Goal: Task Accomplishment & Management: Use online tool/utility

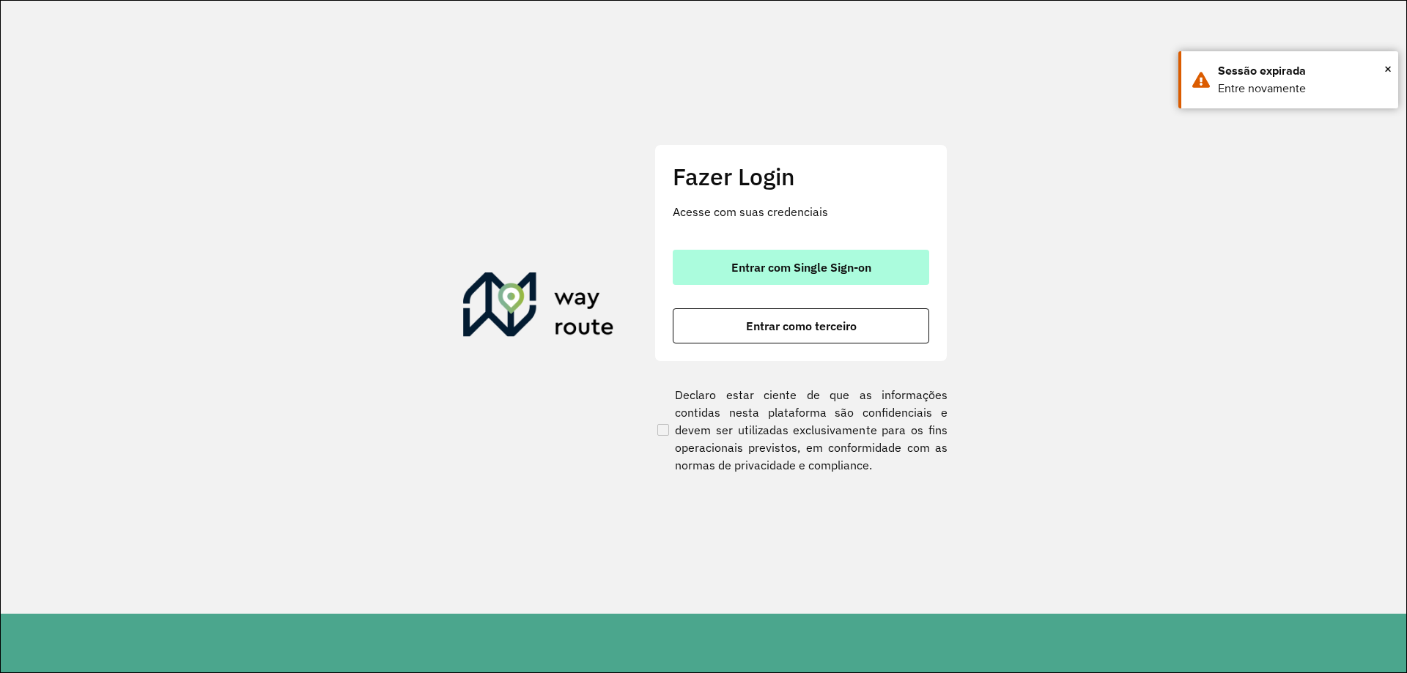
click at [909, 282] on button "Entrar com Single Sign-on" at bounding box center [801, 267] width 256 height 35
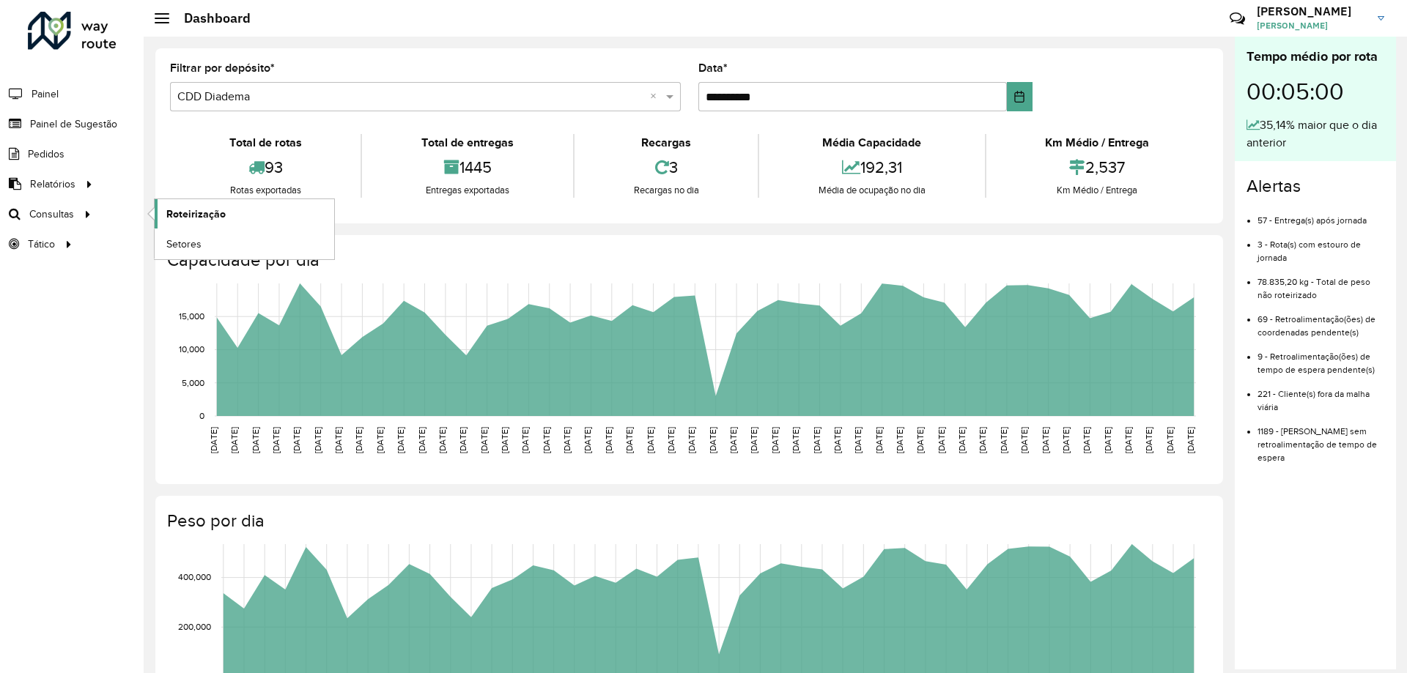
click at [217, 223] on link "Roteirização" at bounding box center [245, 213] width 180 height 29
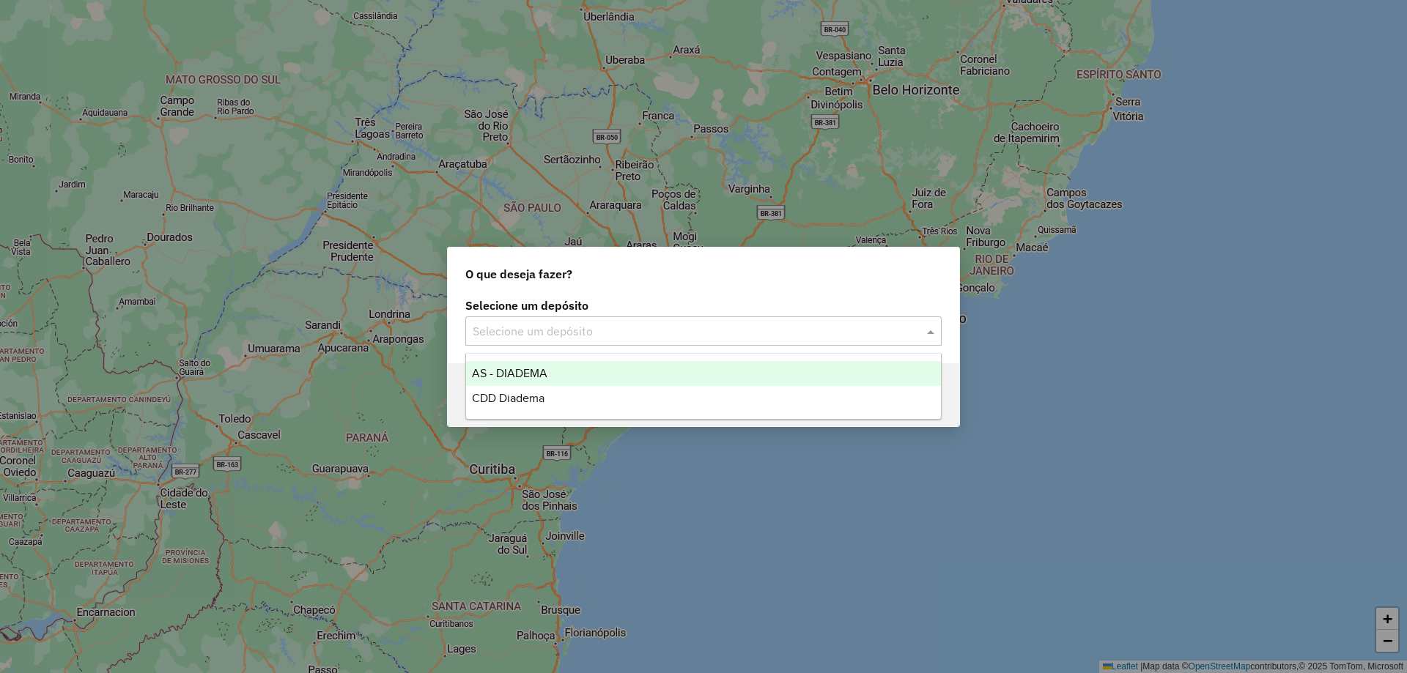
click at [840, 337] on input "text" at bounding box center [689, 332] width 432 height 18
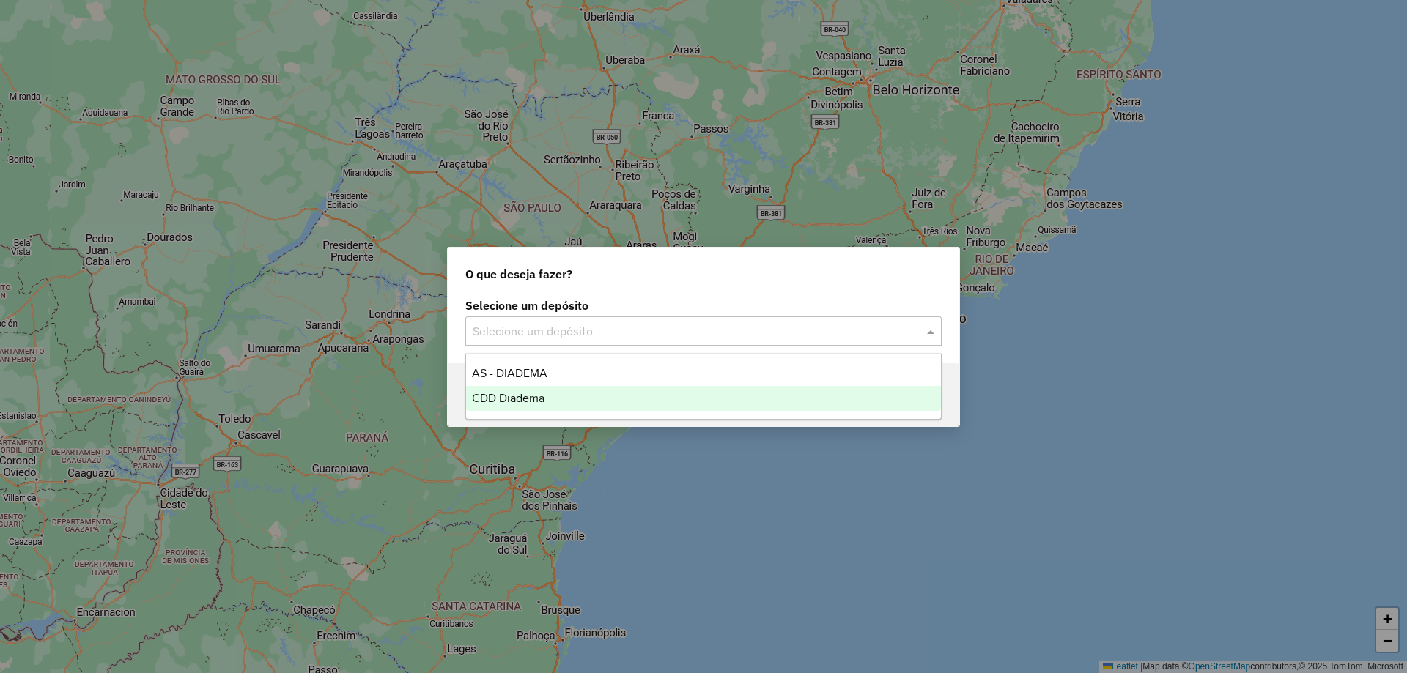
click at [590, 386] on div "CDD Diadema" at bounding box center [703, 398] width 475 height 25
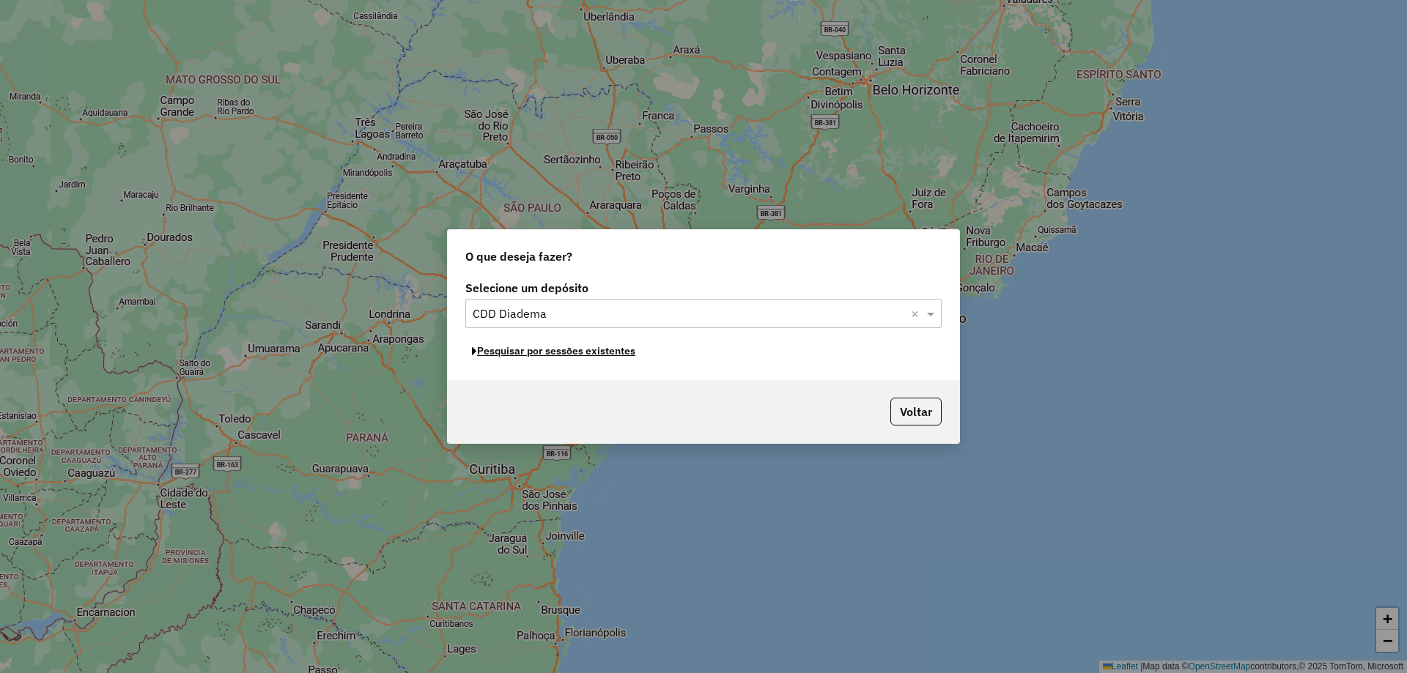
click at [589, 352] on button "Pesquisar por sessões existentes" at bounding box center [553, 351] width 177 height 23
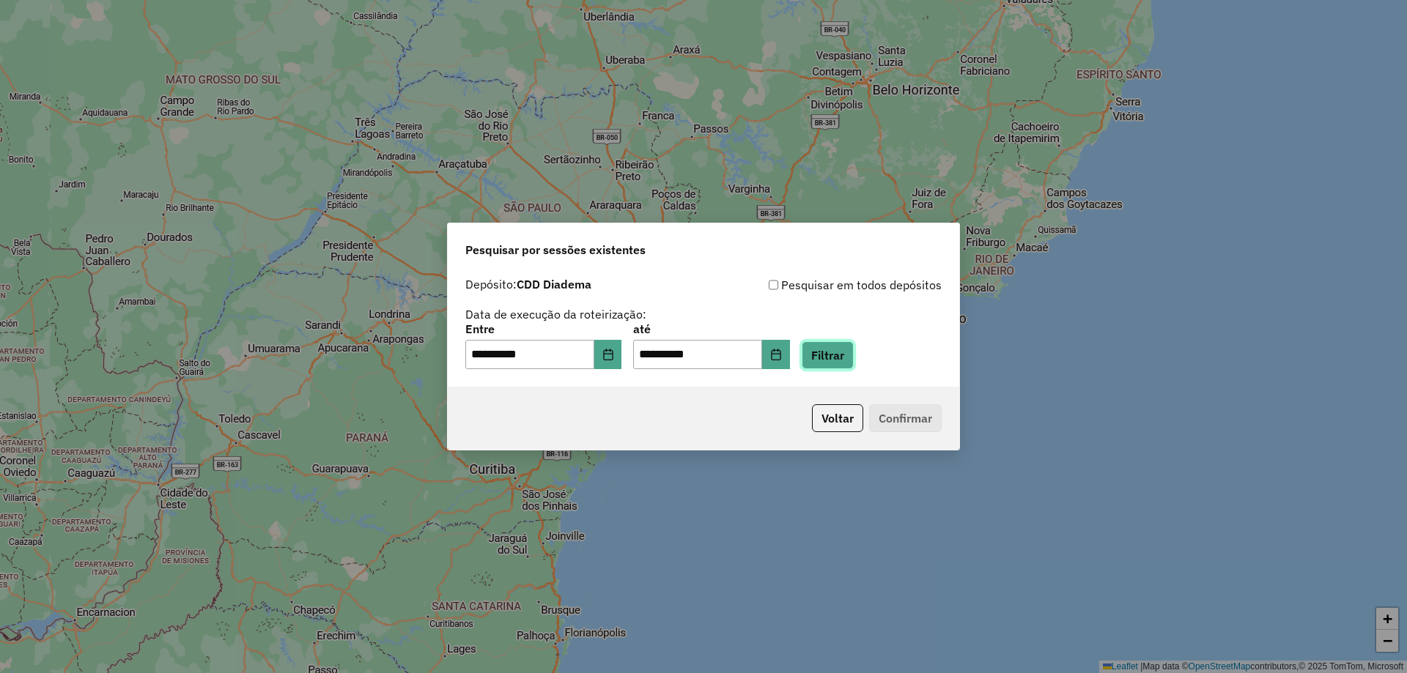
click at [854, 352] on button "Filtrar" at bounding box center [828, 355] width 52 height 28
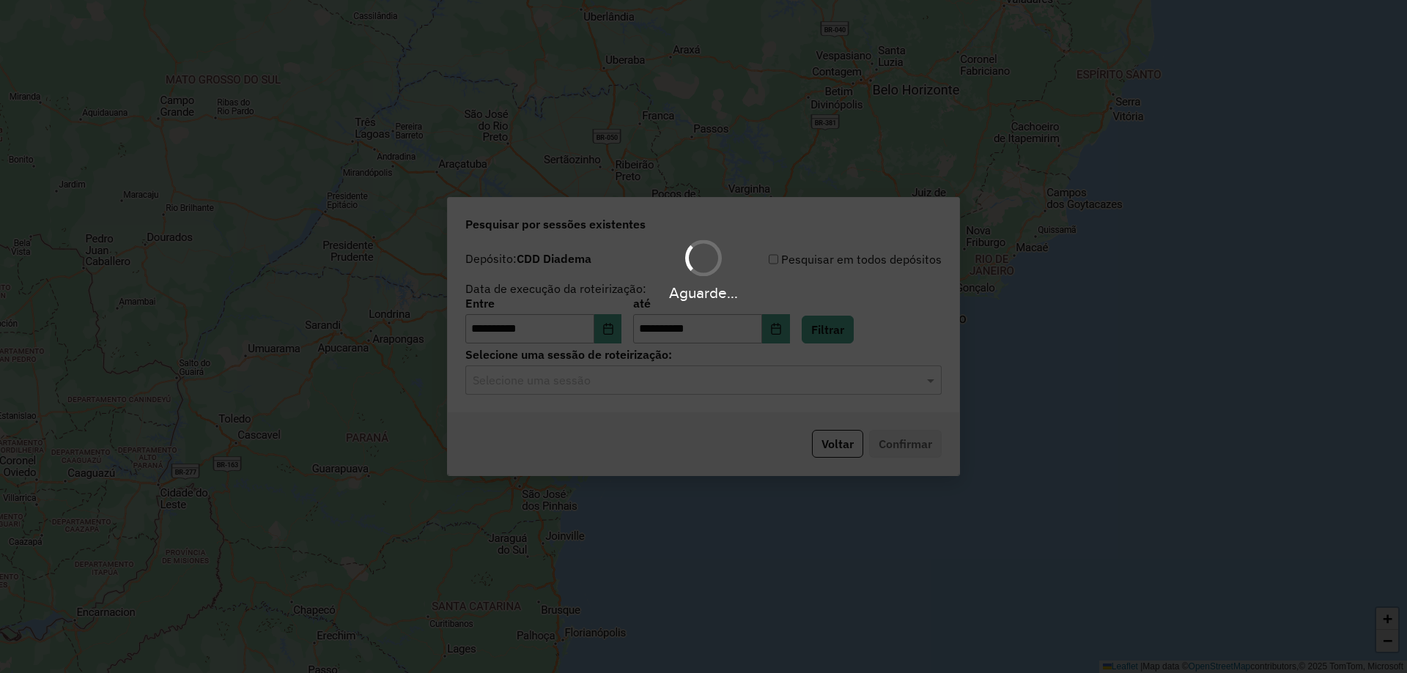
click at [695, 389] on hb-app "**********" at bounding box center [703, 336] width 1407 height 673
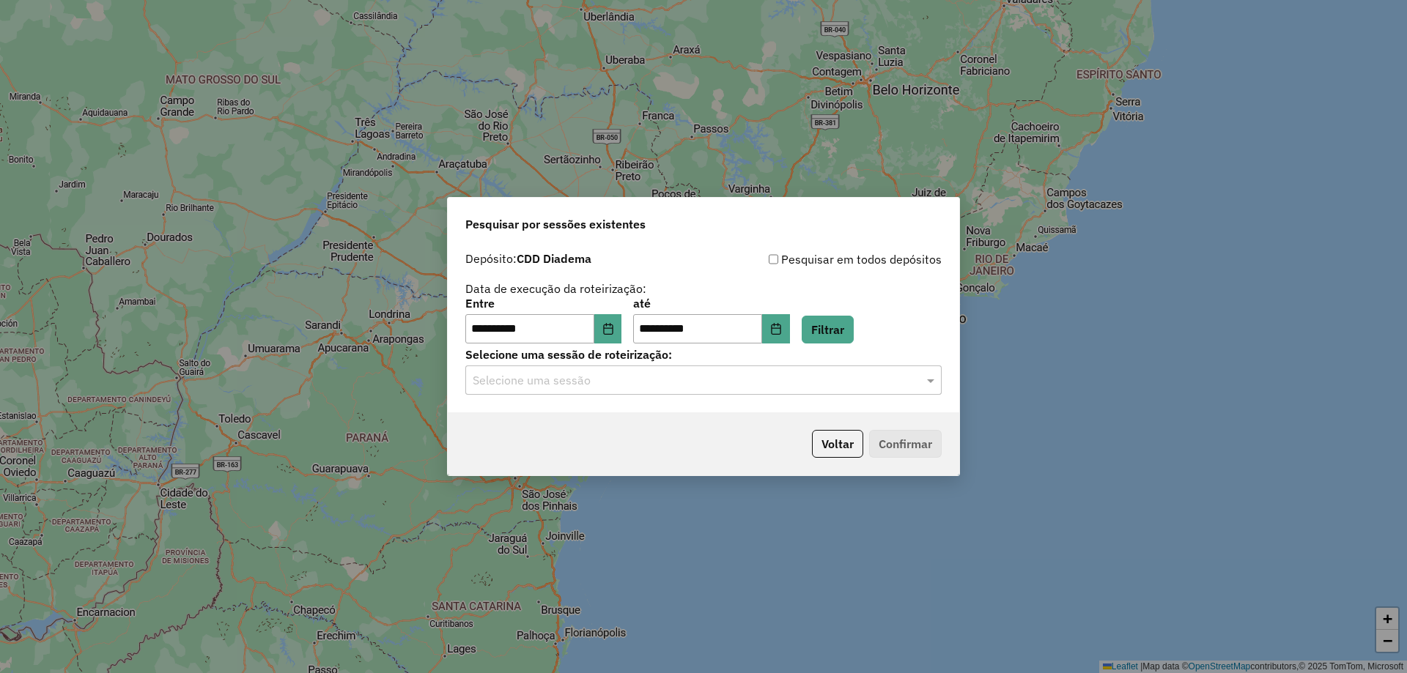
click at [695, 389] on div "Selecione uma sessão" at bounding box center [703, 380] width 476 height 29
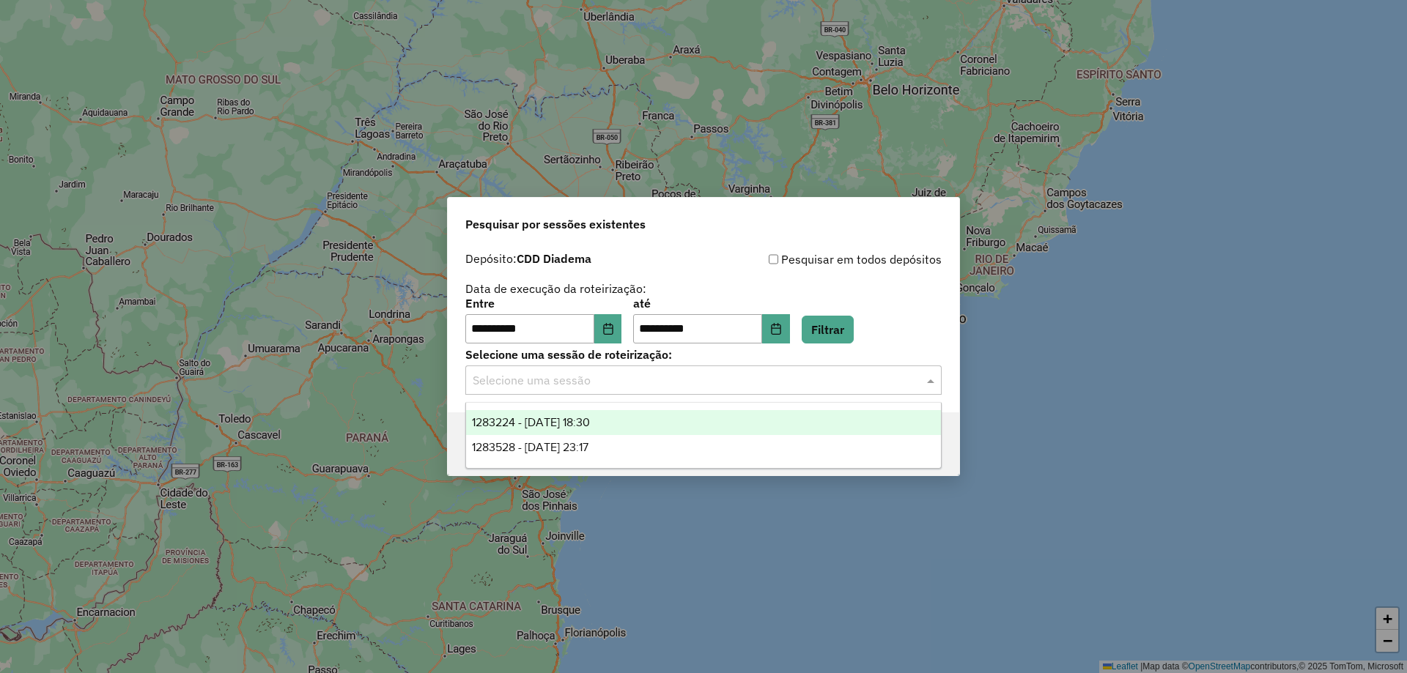
click at [632, 418] on div "1283224 - 26/09/2025 18:30" at bounding box center [703, 422] width 475 height 25
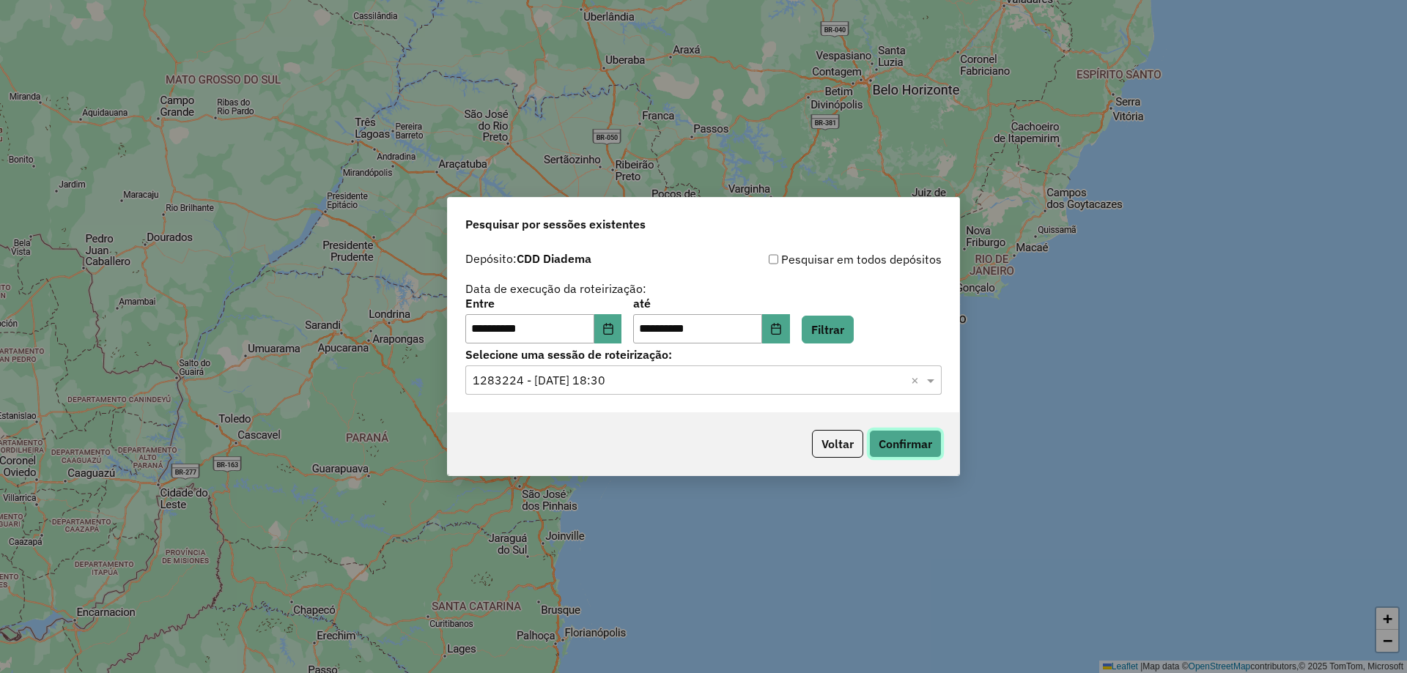
click at [896, 446] on button "Confirmar" at bounding box center [905, 444] width 73 height 28
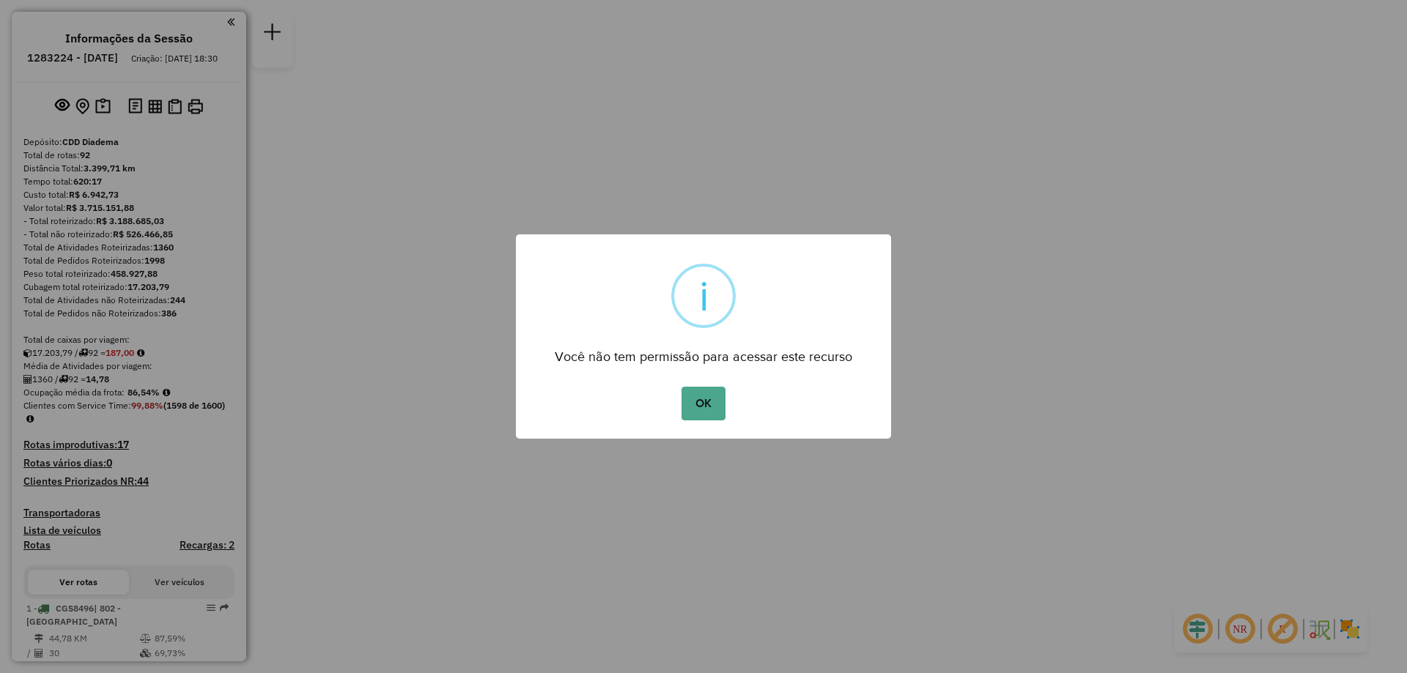
click button "OK" at bounding box center [702, 404] width 43 height 34
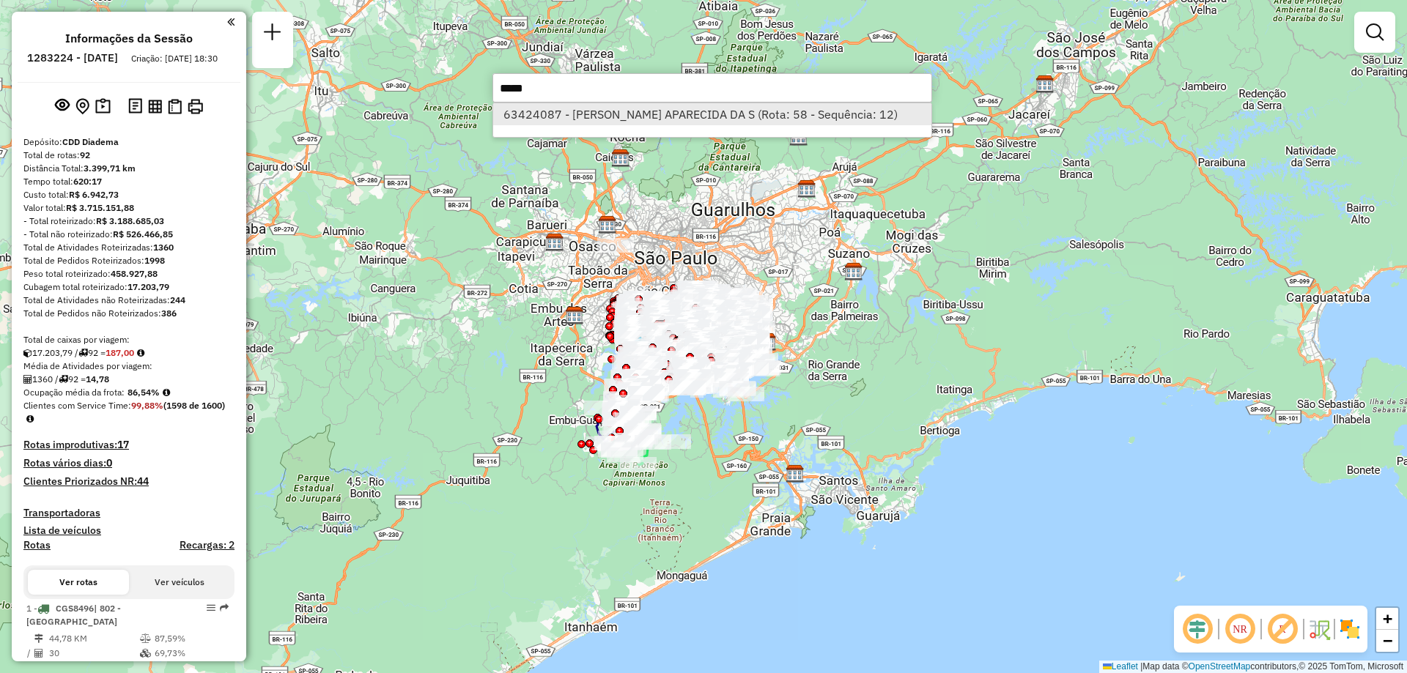
click at [662, 120] on li "63424087 - [PERSON_NAME] APARECIDA DA S (Rota: 58 - Sequência: 12)" at bounding box center [712, 114] width 438 height 22
select select "**********"
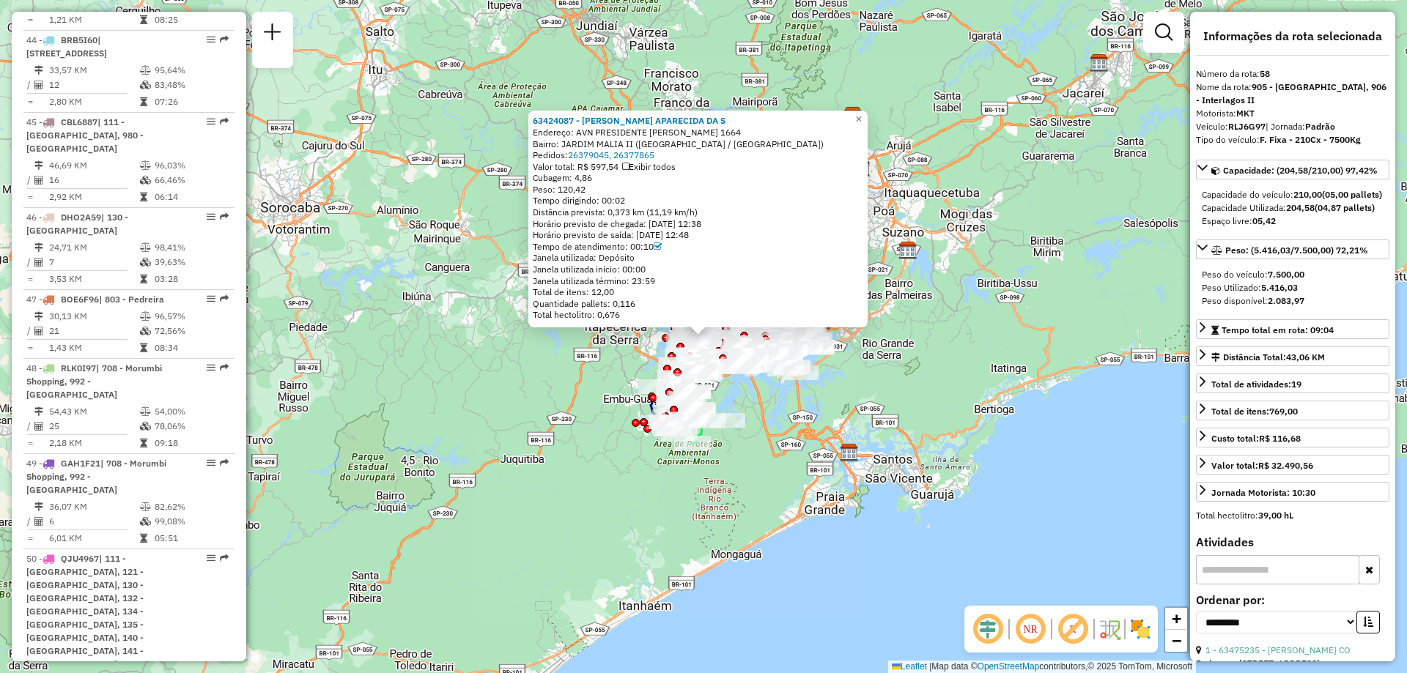
scroll to position [5846, 0]
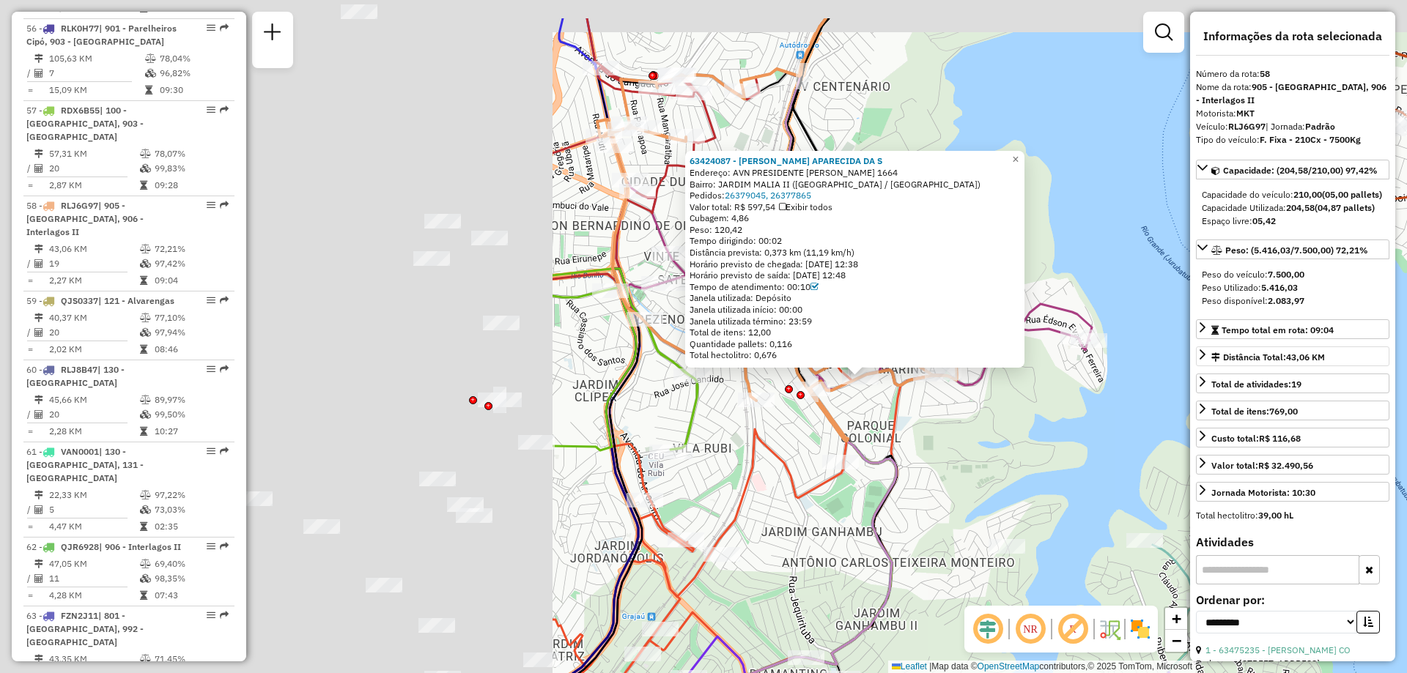
drag, startPoint x: 487, startPoint y: 292, endPoint x: 1224, endPoint y: 385, distance: 742.2
click at [1231, 379] on hb-router-mapa "Informações da Sessão 1283224 - [DATE] Criação: [DATE] 18:30 Depósito: CDD Diad…" at bounding box center [703, 336] width 1407 height 673
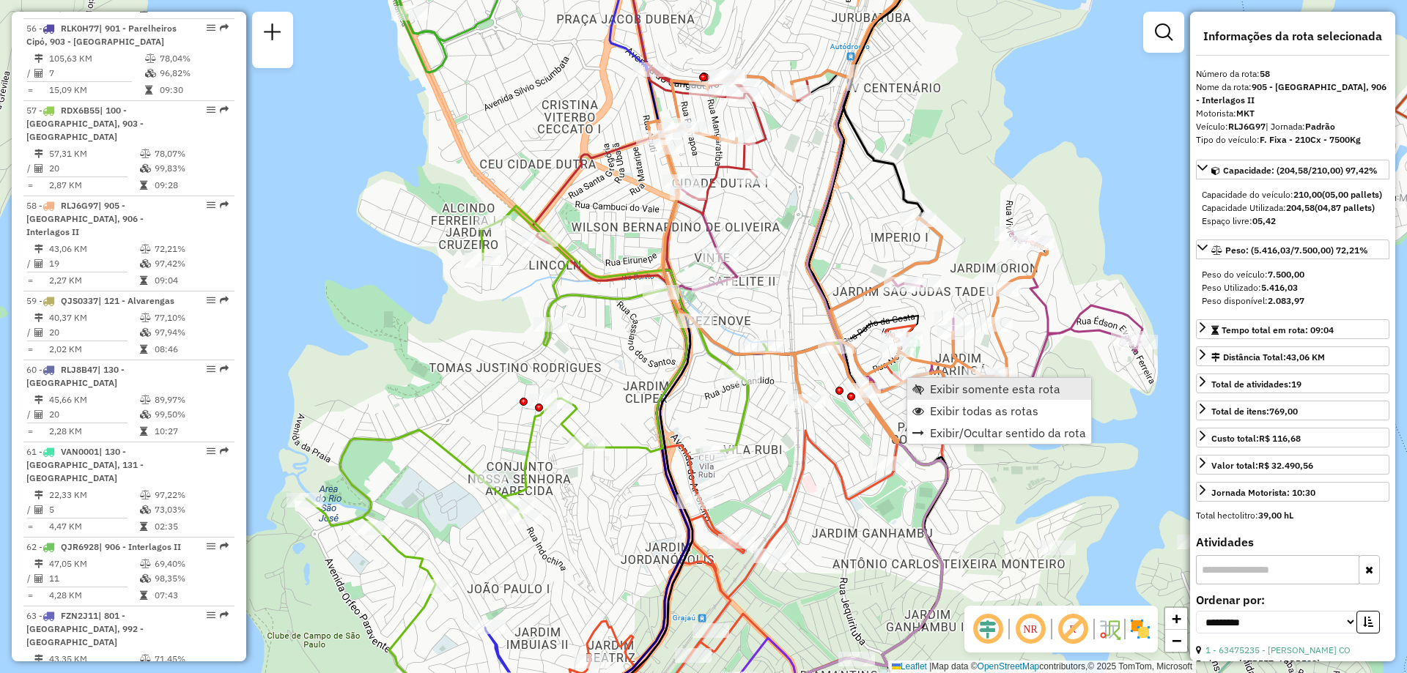
click at [934, 387] on span "Exibir somente esta rota" at bounding box center [995, 389] width 130 height 12
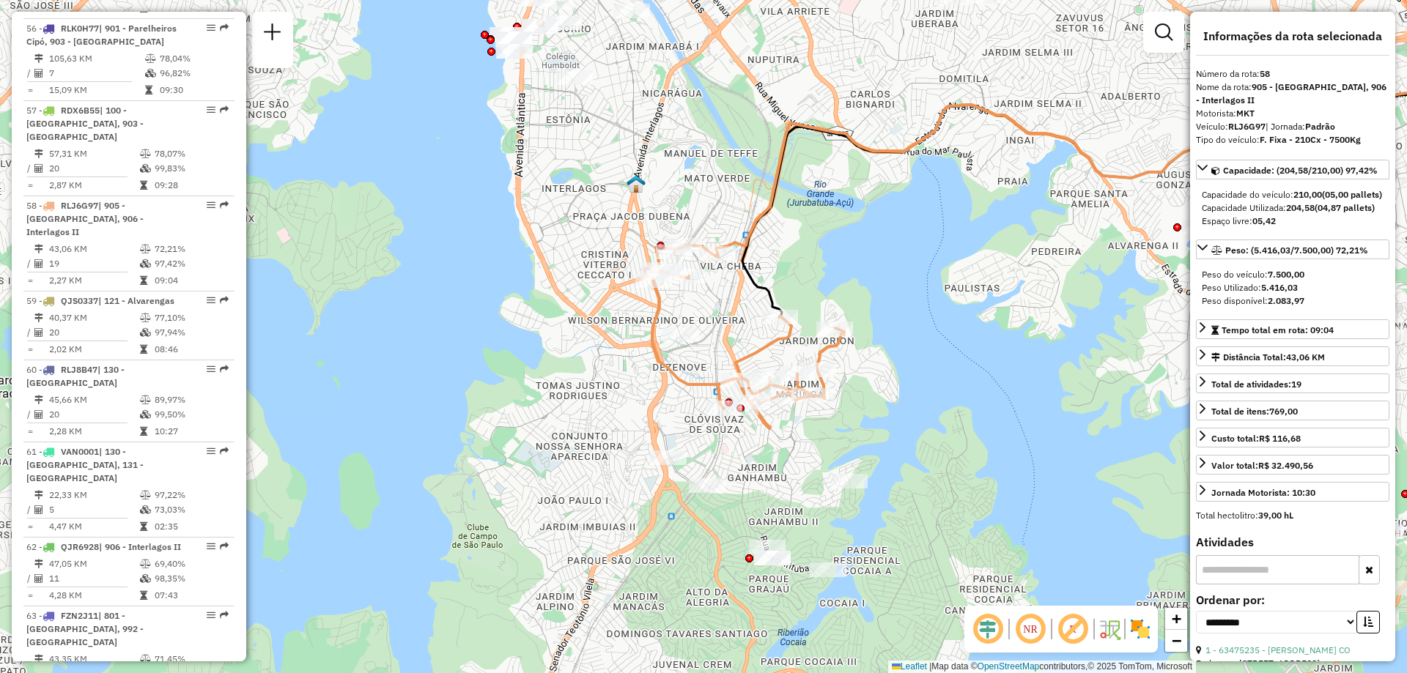
drag, startPoint x: 538, startPoint y: 478, endPoint x: 991, endPoint y: 354, distance: 469.6
click at [991, 354] on div "Janela de atendimento Grade de atendimento Capacidade Transportadoras Veículos …" at bounding box center [703, 336] width 1407 height 673
